Goal: Task Accomplishment & Management: Manage account settings

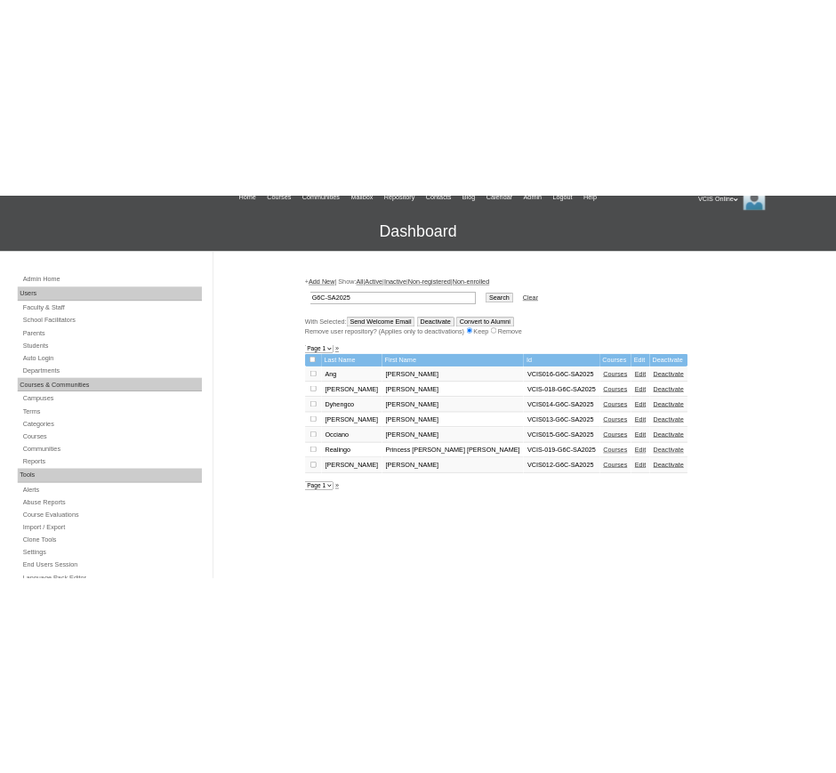
scroll to position [111, 0]
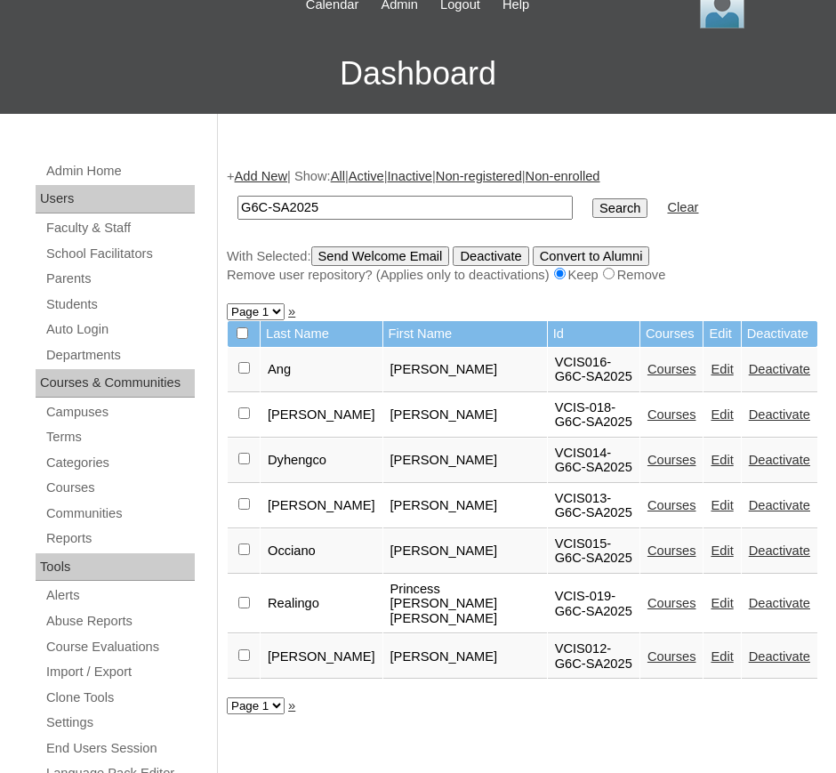
click at [377, 213] on input "G6C-SA2025" at bounding box center [404, 208] width 335 height 24
paste input "VCIS007-3A"
type input "VCIS007-3A-SA2025"
click at [592, 198] on input "Search" at bounding box center [619, 208] width 55 height 20
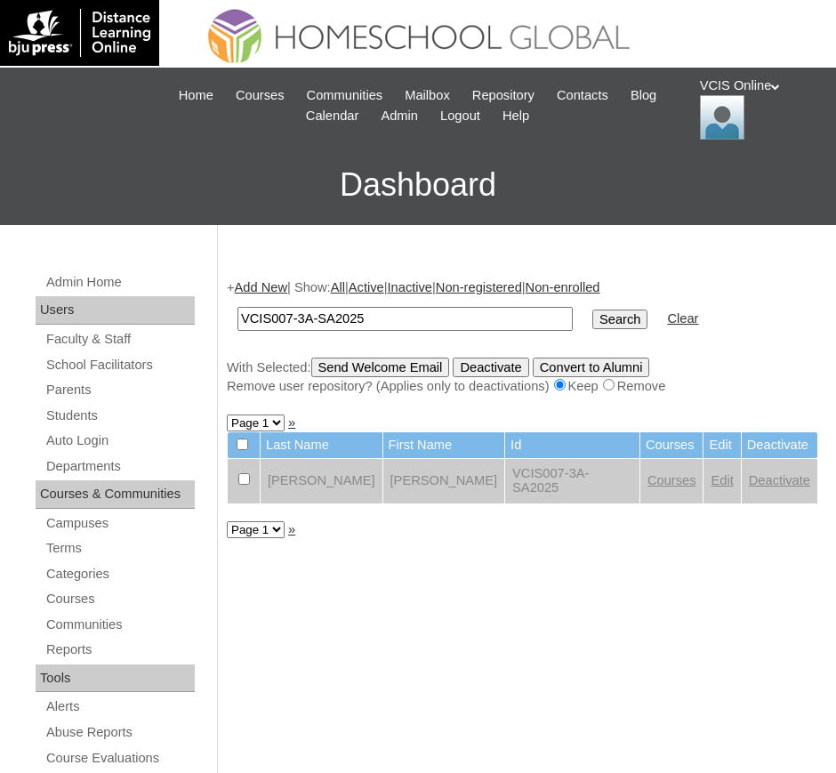
click at [710, 474] on link "Edit" at bounding box center [721, 480] width 22 height 14
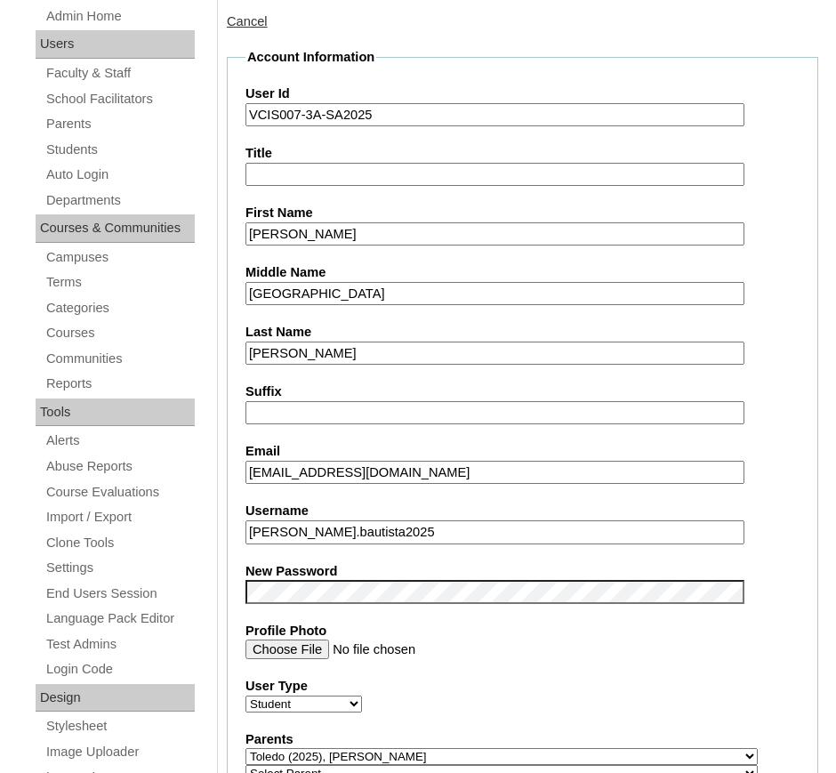
scroll to position [482, 0]
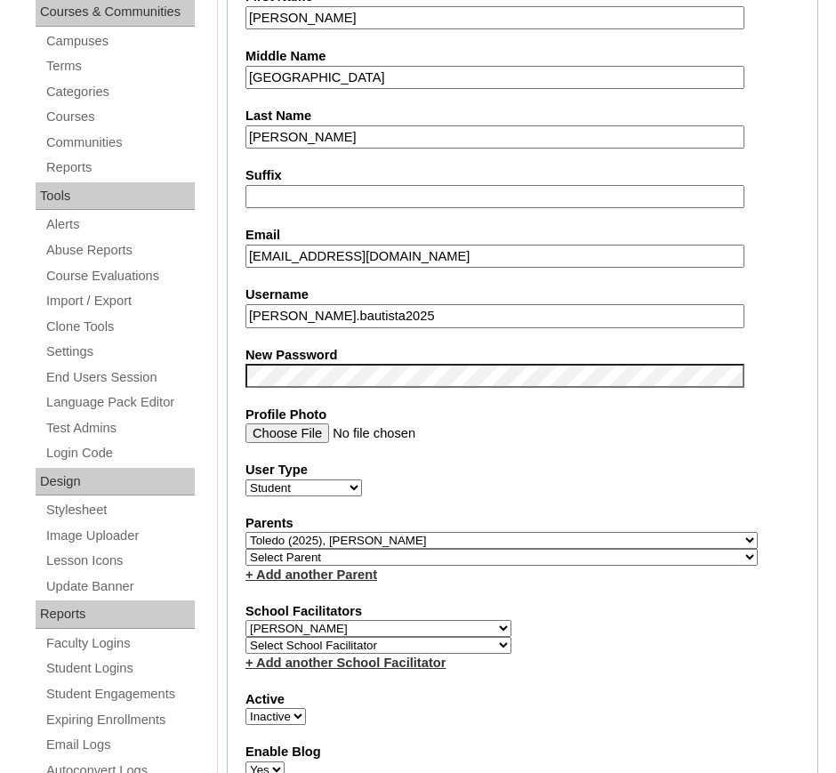
click at [331, 318] on input "[PERSON_NAME].bautista2025" at bounding box center [494, 316] width 499 height 24
click at [495, 387] on fieldset "Account Information User Id VCIS007-3A-SA2025 Title First Name [PERSON_NAME] Mi…" at bounding box center [522, 575] width 591 height 1486
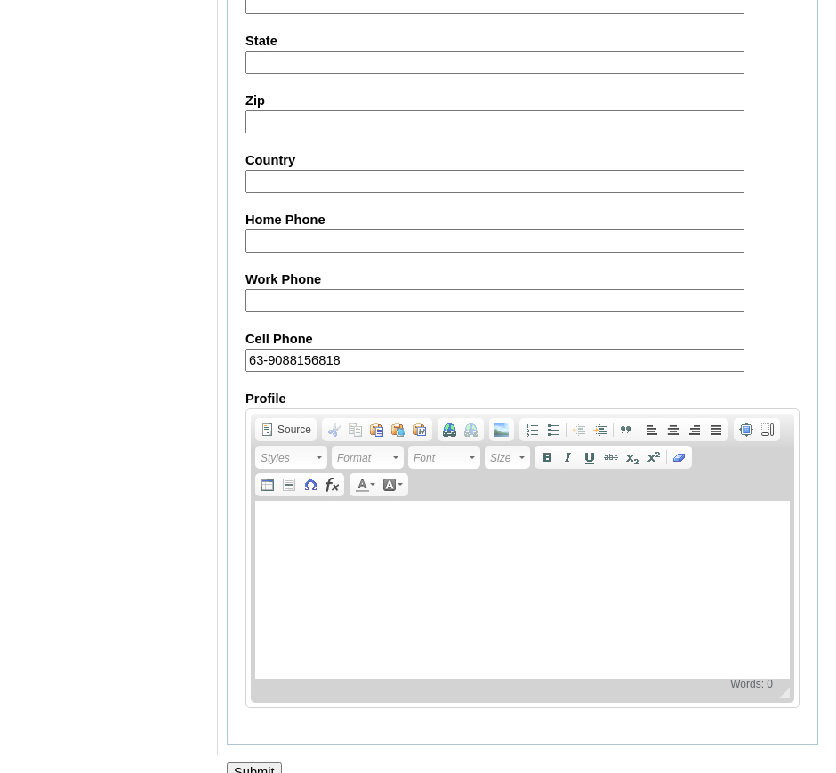
scroll to position [2030, 0]
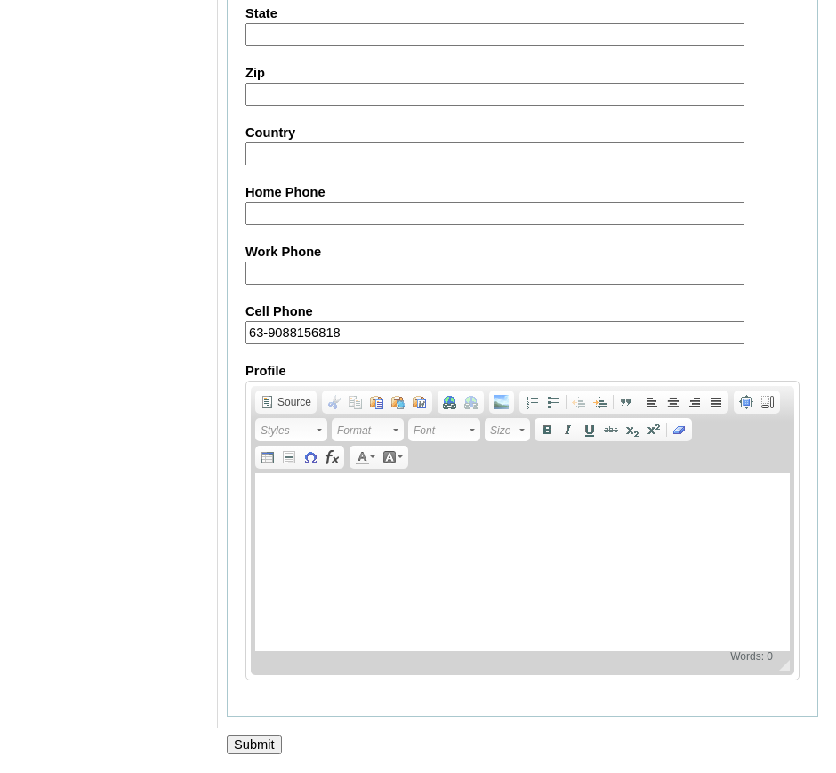
click at [251, 735] on input "Submit" at bounding box center [254, 744] width 55 height 20
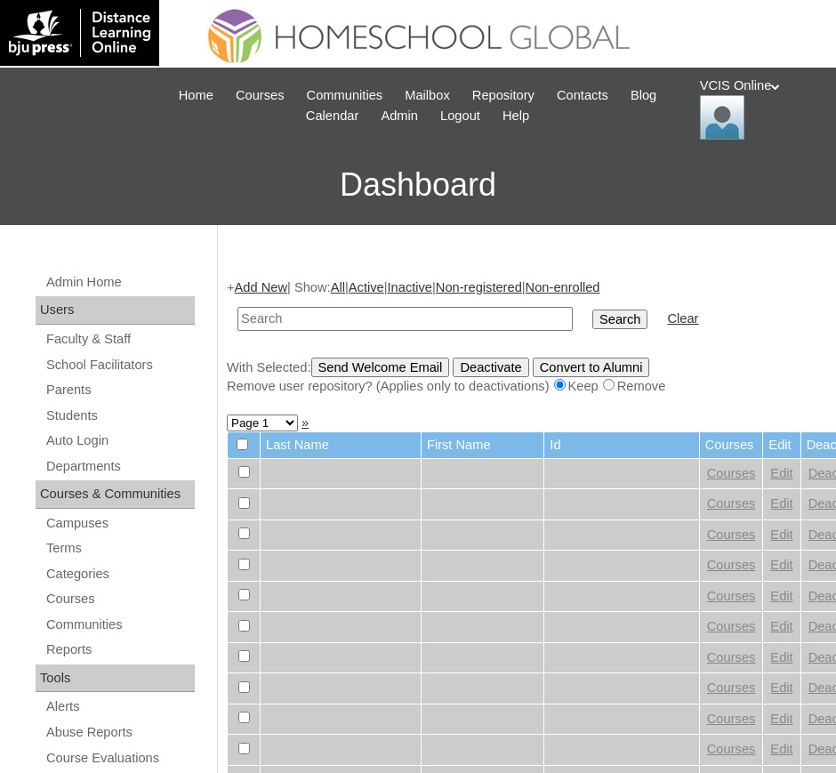
click at [381, 315] on input "text" at bounding box center [404, 319] width 335 height 24
paste input "[PERSON_NAME].bautista2025"
type input "[PERSON_NAME].bautista2025"
click at [592, 309] on input "Search" at bounding box center [619, 319] width 55 height 20
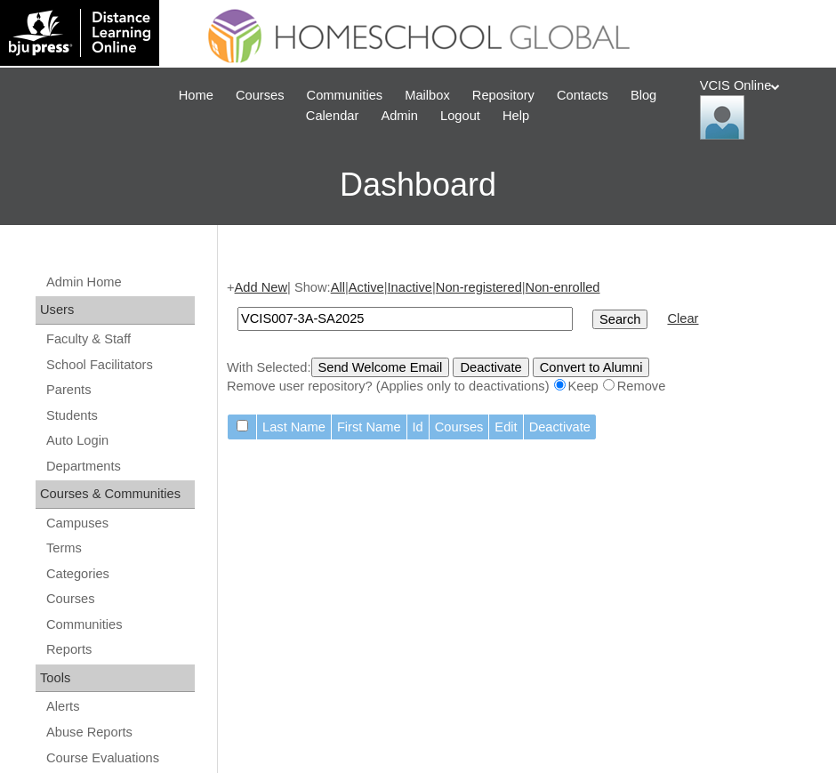
type input "VCIS007-3A-SA2025"
click at [592, 309] on input "Search" at bounding box center [619, 319] width 55 height 20
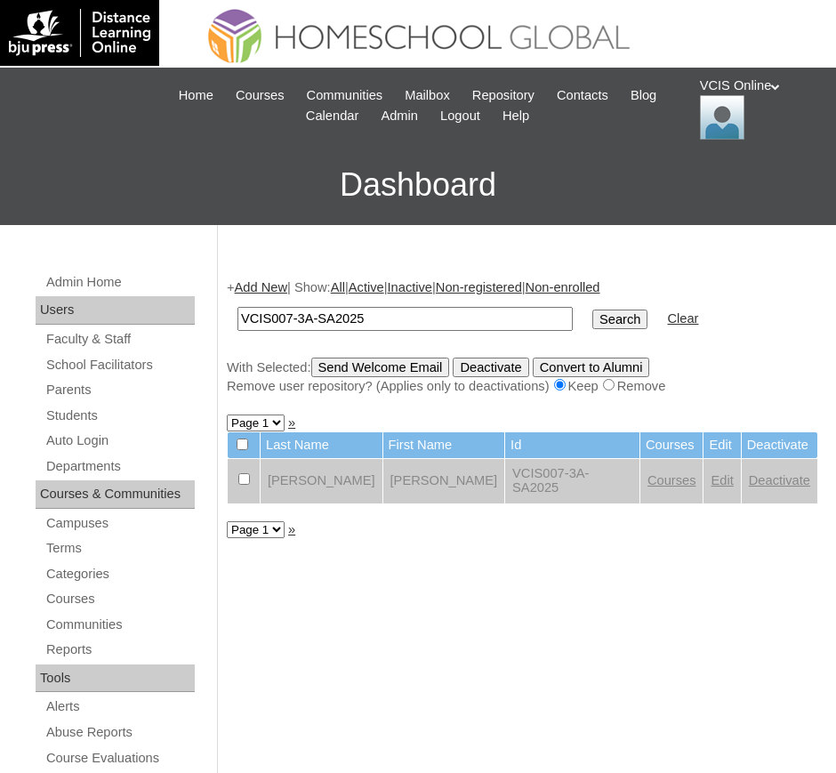
click at [749, 473] on link "Deactivate" at bounding box center [779, 480] width 61 height 14
